Goal: Information Seeking & Learning: Learn about a topic

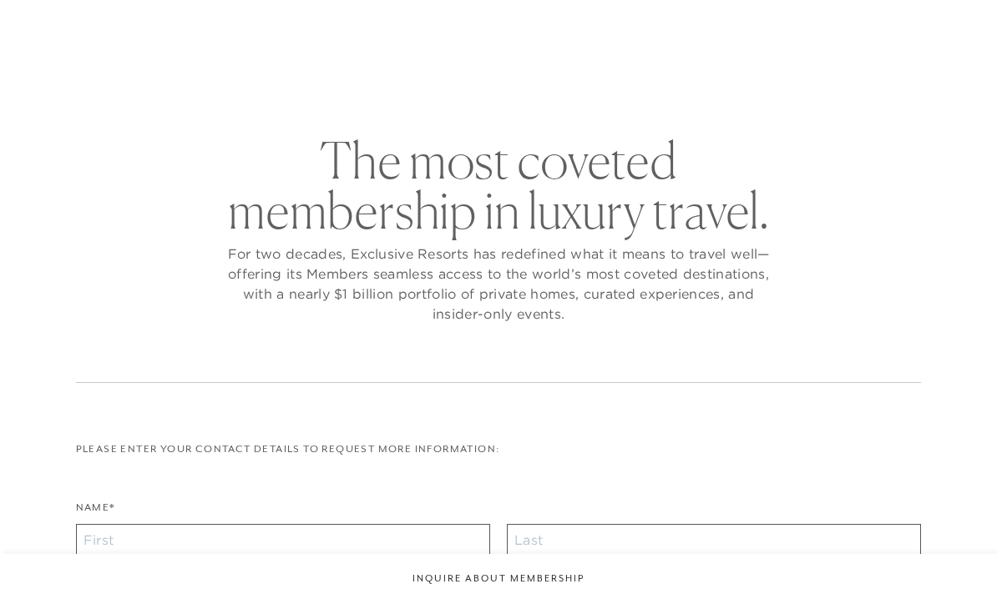
checkbox input "false"
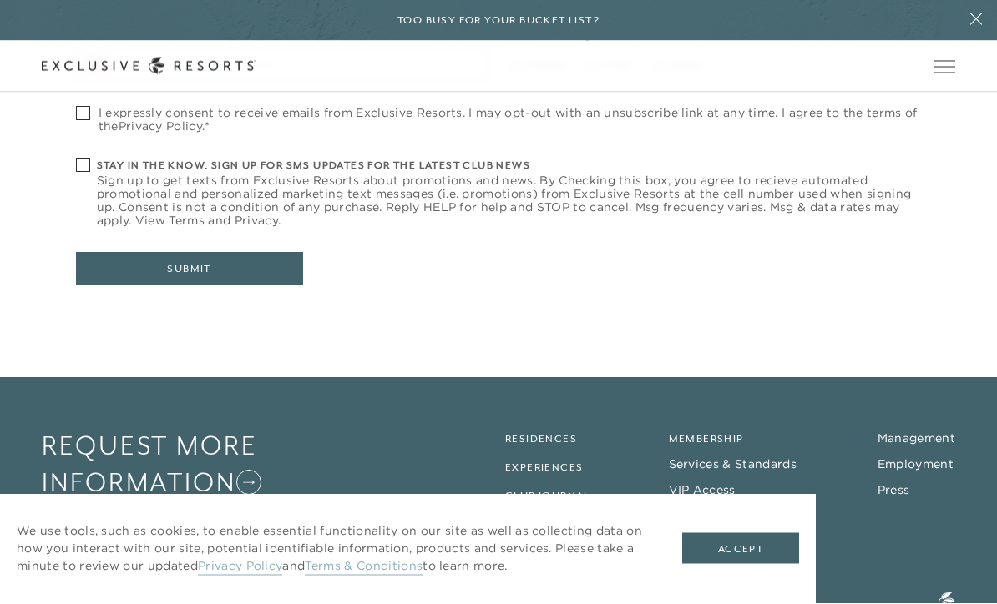
scroll to position [712, 0]
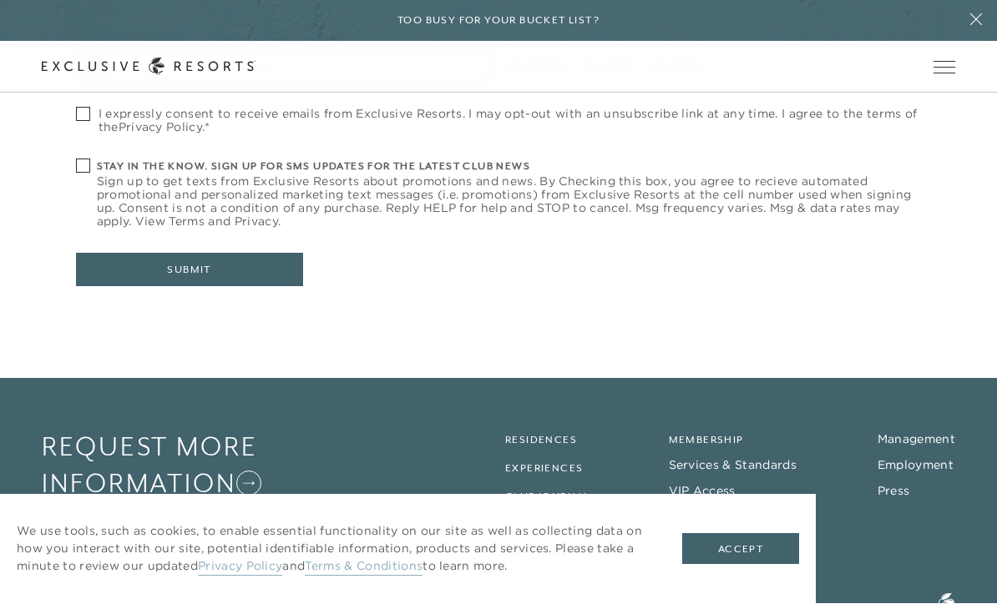
click at [554, 435] on link "Residences" at bounding box center [541, 441] width 72 height 12
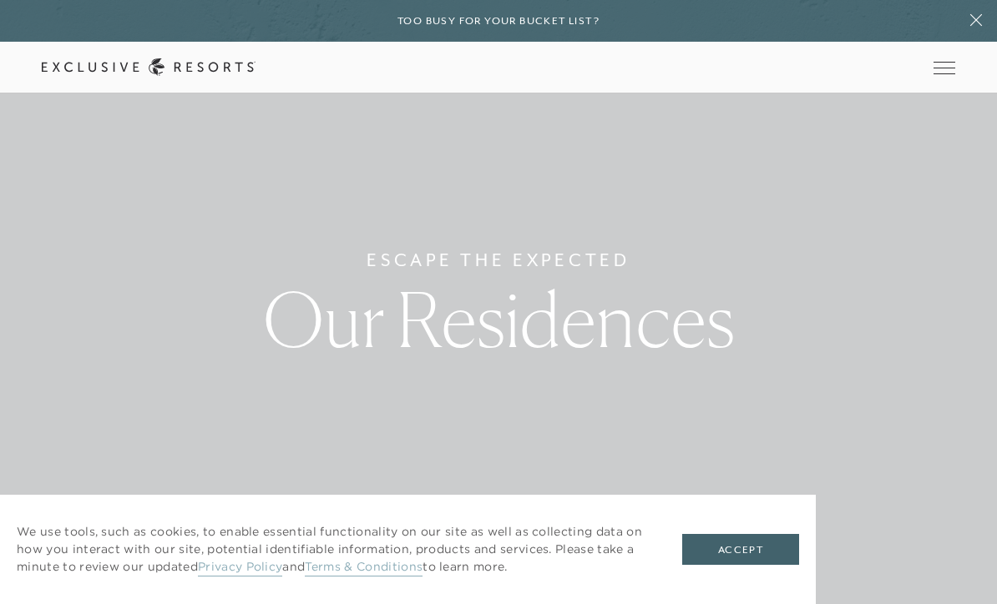
click at [755, 566] on button "Accept" at bounding box center [740, 550] width 117 height 32
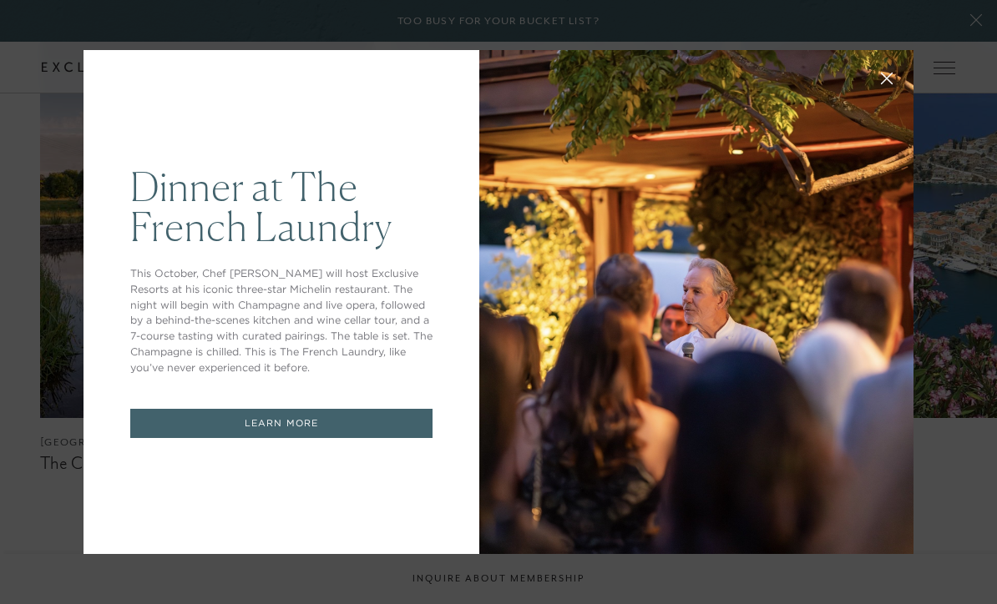
click at [888, 85] on icon at bounding box center [887, 79] width 13 height 13
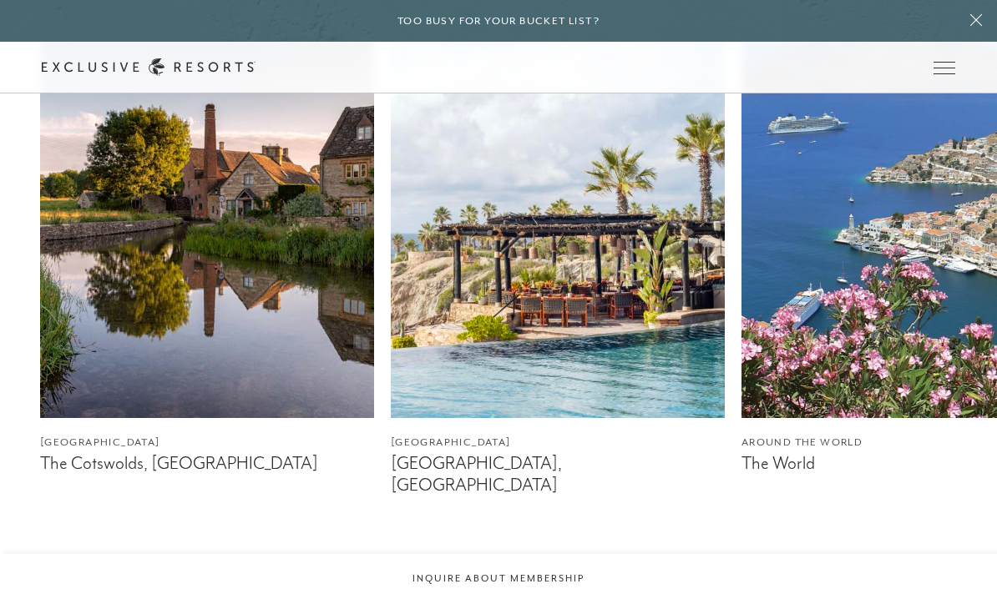
click at [93, 474] on figcaption "The Cotswolds, [GEOGRAPHIC_DATA]" at bounding box center [207, 463] width 334 height 21
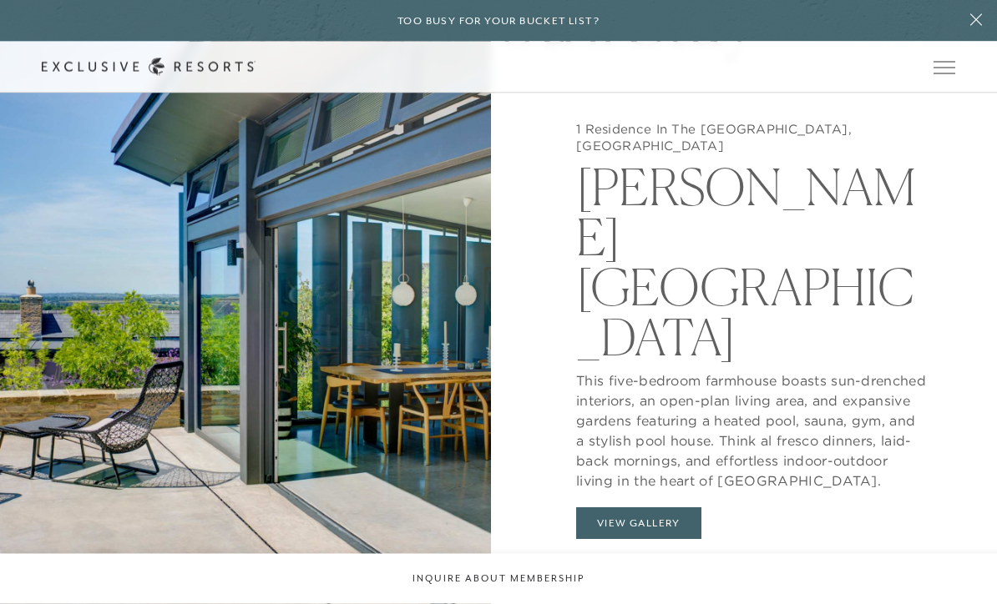
scroll to position [1419, 0]
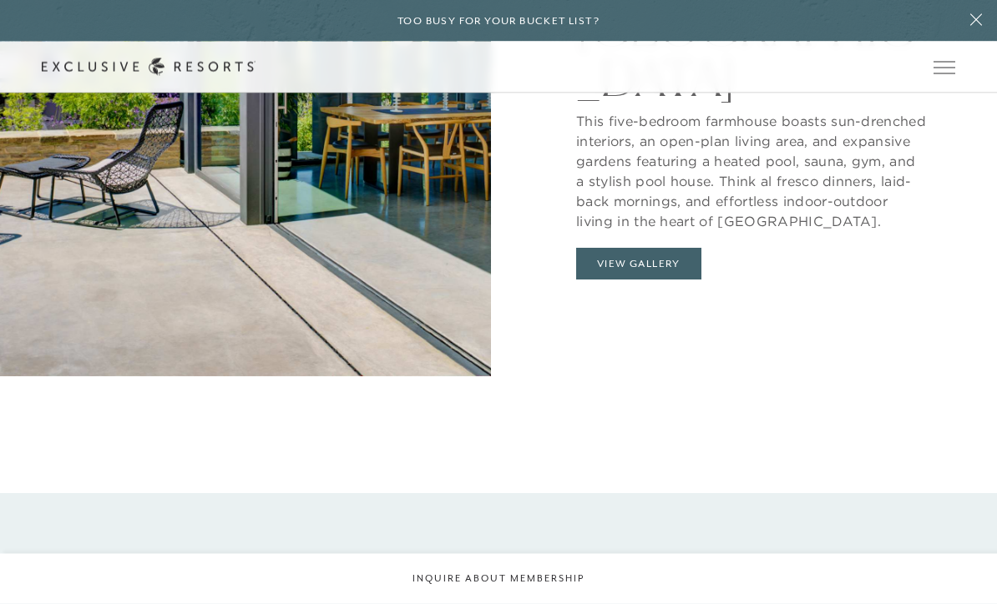
click at [662, 280] on button "View Gallery" at bounding box center [638, 265] width 125 height 32
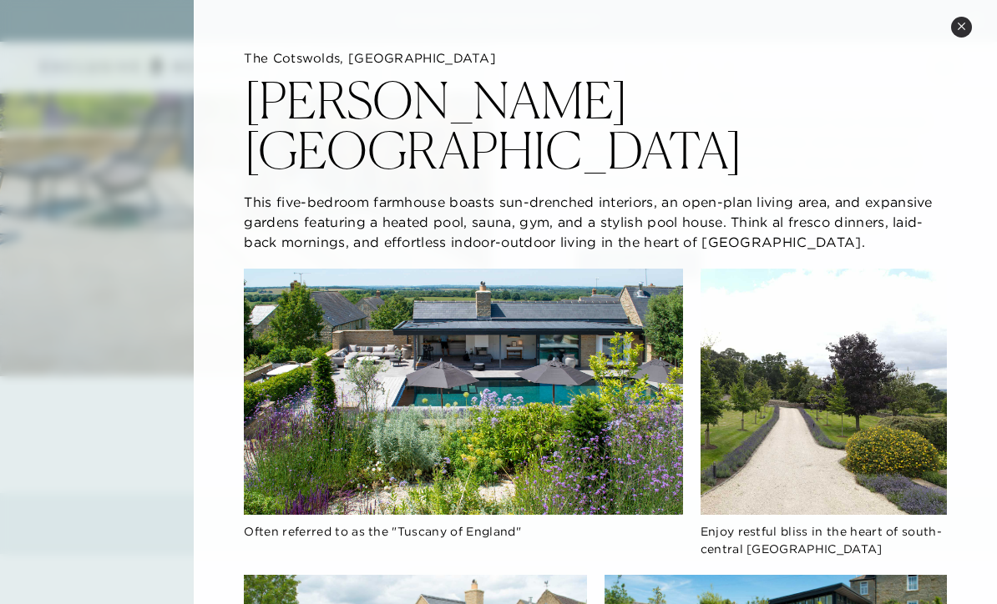
scroll to position [0, 0]
click at [960, 32] on button "Close quickview" at bounding box center [961, 27] width 21 height 21
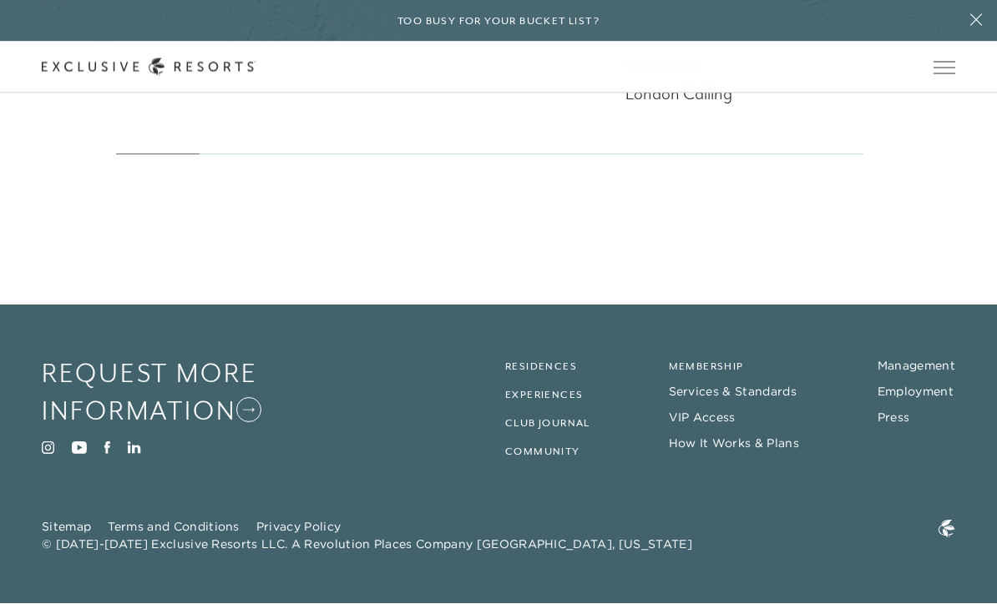
scroll to position [4371, 0]
click at [786, 452] on link "How It Works & Plans" at bounding box center [734, 444] width 130 height 15
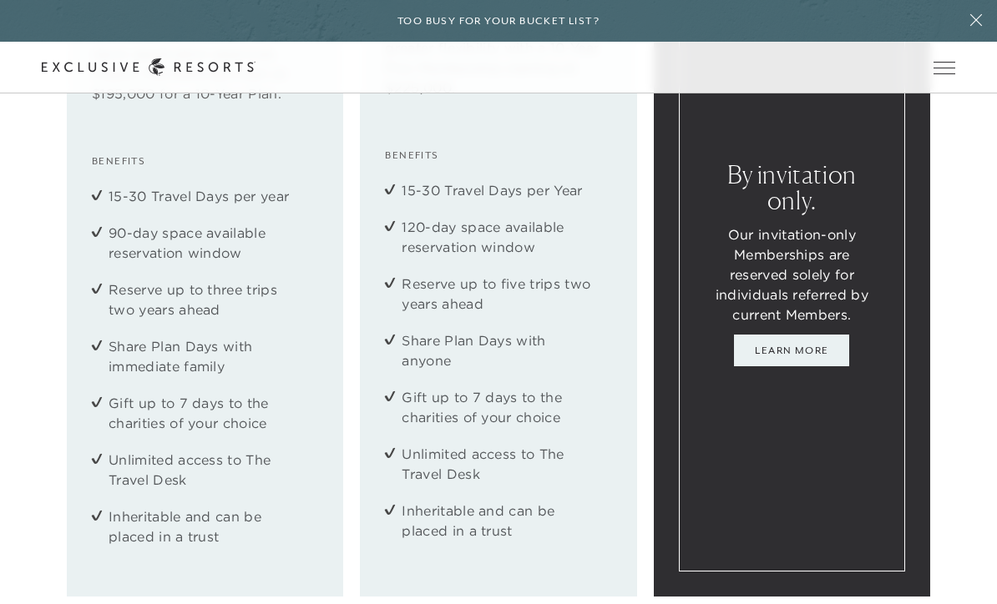
scroll to position [2098, 0]
click at [812, 367] on link "Learn More" at bounding box center [791, 352] width 115 height 32
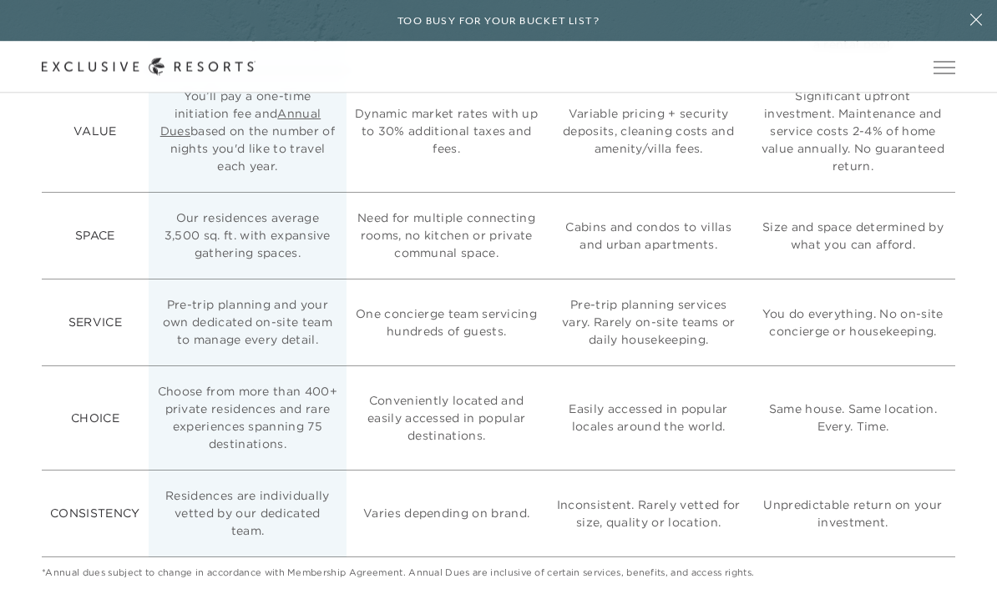
scroll to position [4268, 0]
click at [972, 27] on icon at bounding box center [976, 19] width 32 height 13
